Goal: Share content

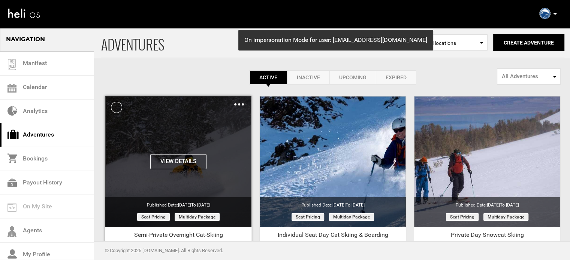
click at [235, 104] on img at bounding box center [239, 104] width 10 height 2
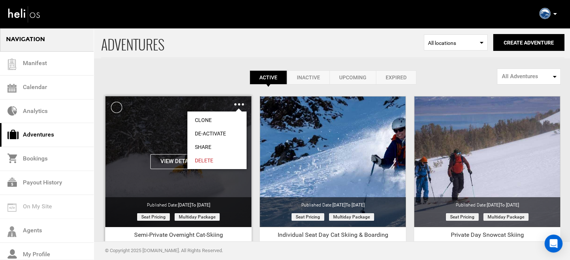
click at [209, 148] on link "Share" at bounding box center [216, 147] width 59 height 13
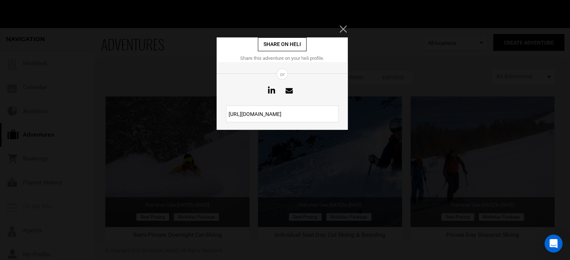
click at [245, 113] on input "[URL][DOMAIN_NAME]" at bounding box center [282, 114] width 112 height 17
click at [344, 27] on div "Share on heli Share this adventure on your heli profile. or [URL][DOMAIN_NAME]" at bounding box center [285, 130] width 570 height 260
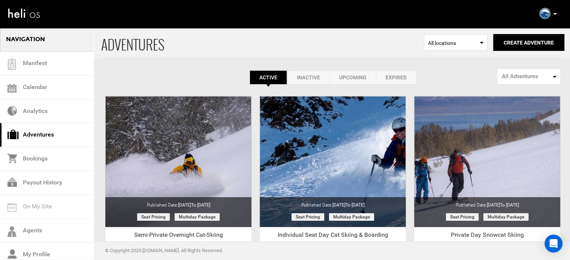
click at [344, 27] on nav "Manifest Calendar Analytics Adventures Bookings Payout History Agents My Profil…" at bounding box center [285, 14] width 570 height 28
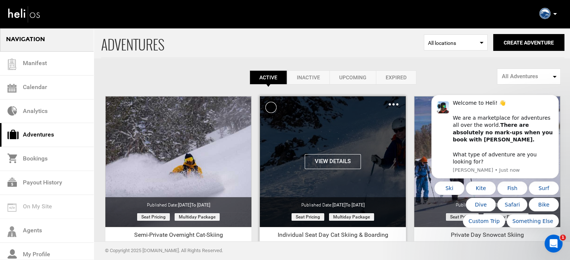
click at [392, 105] on img at bounding box center [394, 104] width 10 height 2
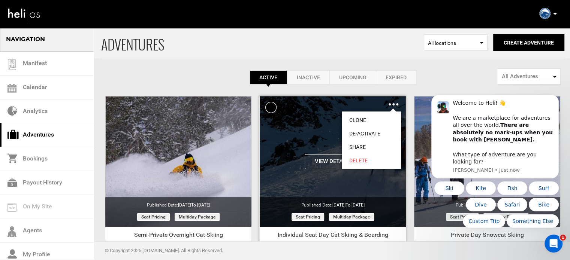
click at [361, 146] on link "Share" at bounding box center [371, 147] width 59 height 13
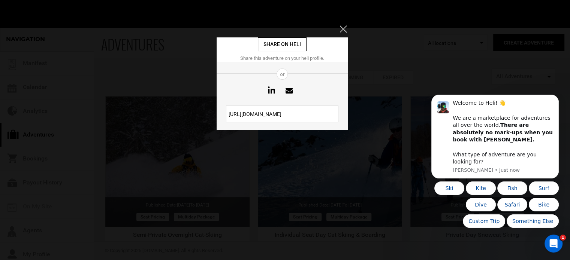
click at [294, 114] on input "[URL][DOMAIN_NAME]" at bounding box center [282, 114] width 112 height 17
click at [343, 29] on icon "Close" at bounding box center [343, 28] width 7 height 7
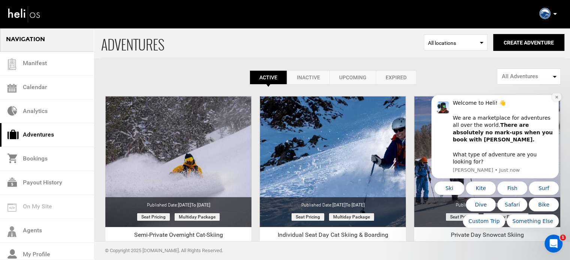
click at [555, 99] on icon "Dismiss notification" at bounding box center [557, 97] width 4 height 4
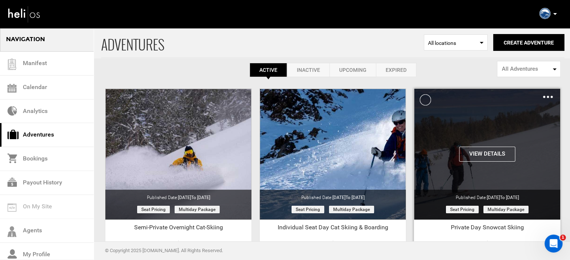
scroll to position [7, 0]
click at [550, 96] on img at bounding box center [548, 97] width 10 height 2
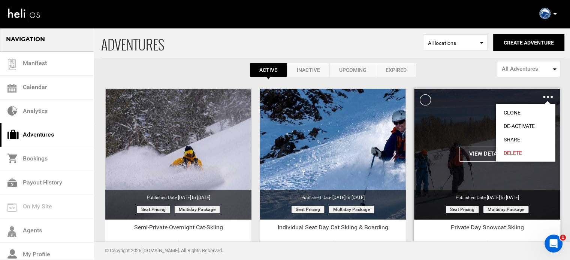
click at [516, 139] on link "Share" at bounding box center [525, 139] width 59 height 13
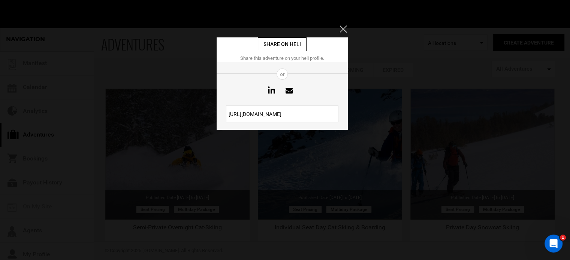
click at [286, 114] on input "[URL][DOMAIN_NAME]" at bounding box center [282, 114] width 112 height 17
click at [344, 30] on icon "Close" at bounding box center [343, 28] width 7 height 7
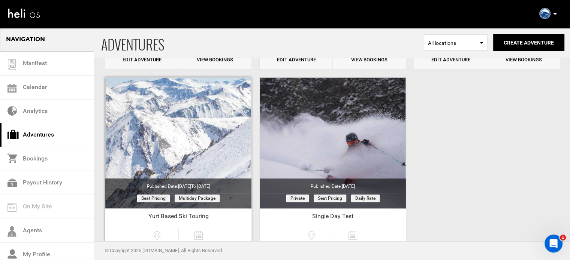
scroll to position [250, 0]
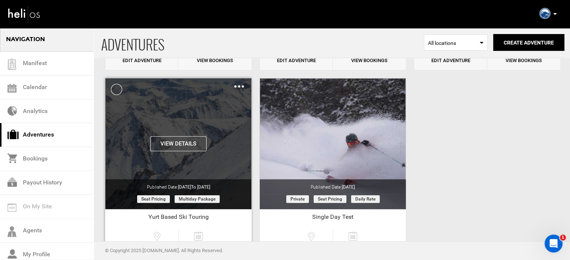
click at [238, 85] on img at bounding box center [239, 86] width 10 height 2
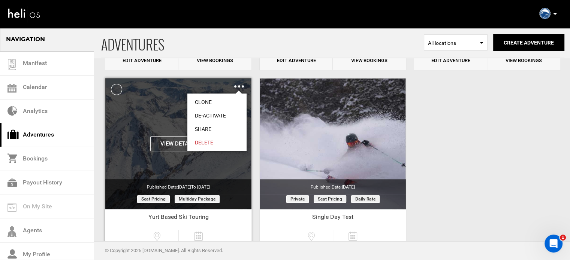
click at [210, 126] on link "Share" at bounding box center [216, 129] width 59 height 13
type input "[URL][DOMAIN_NAME]"
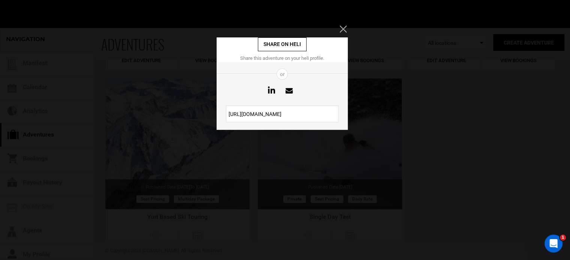
click at [291, 115] on input "[URL][DOMAIN_NAME]" at bounding box center [282, 114] width 112 height 17
click at [346, 30] on icon "Close" at bounding box center [343, 28] width 7 height 7
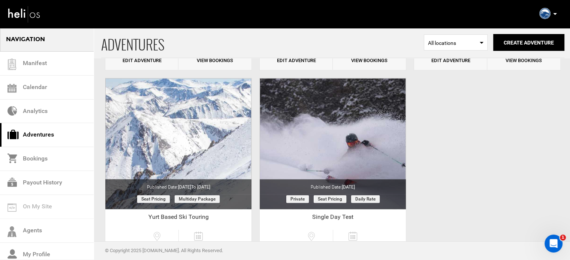
click at [553, 13] on icon at bounding box center [555, 14] width 4 height 2
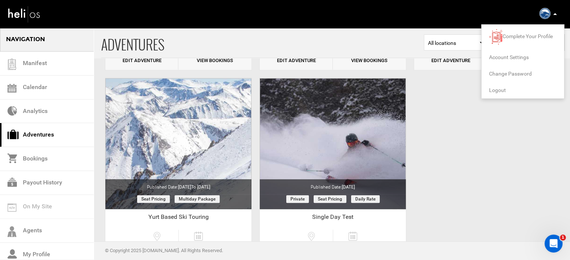
click at [498, 91] on span "Logout" at bounding box center [497, 90] width 17 height 6
